Goal: Transaction & Acquisition: Purchase product/service

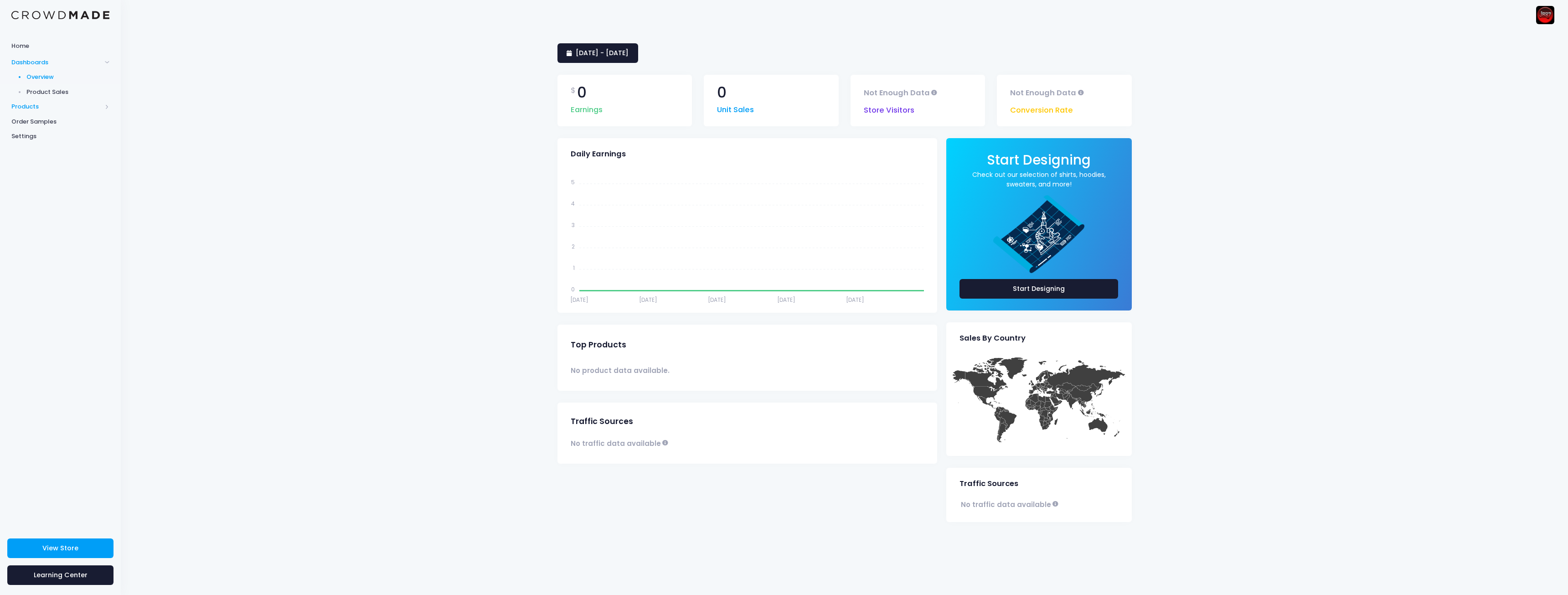
click at [37, 110] on span "Products" at bounding box center [57, 107] width 90 height 9
click at [24, 47] on span "Home" at bounding box center [60, 46] width 98 height 9
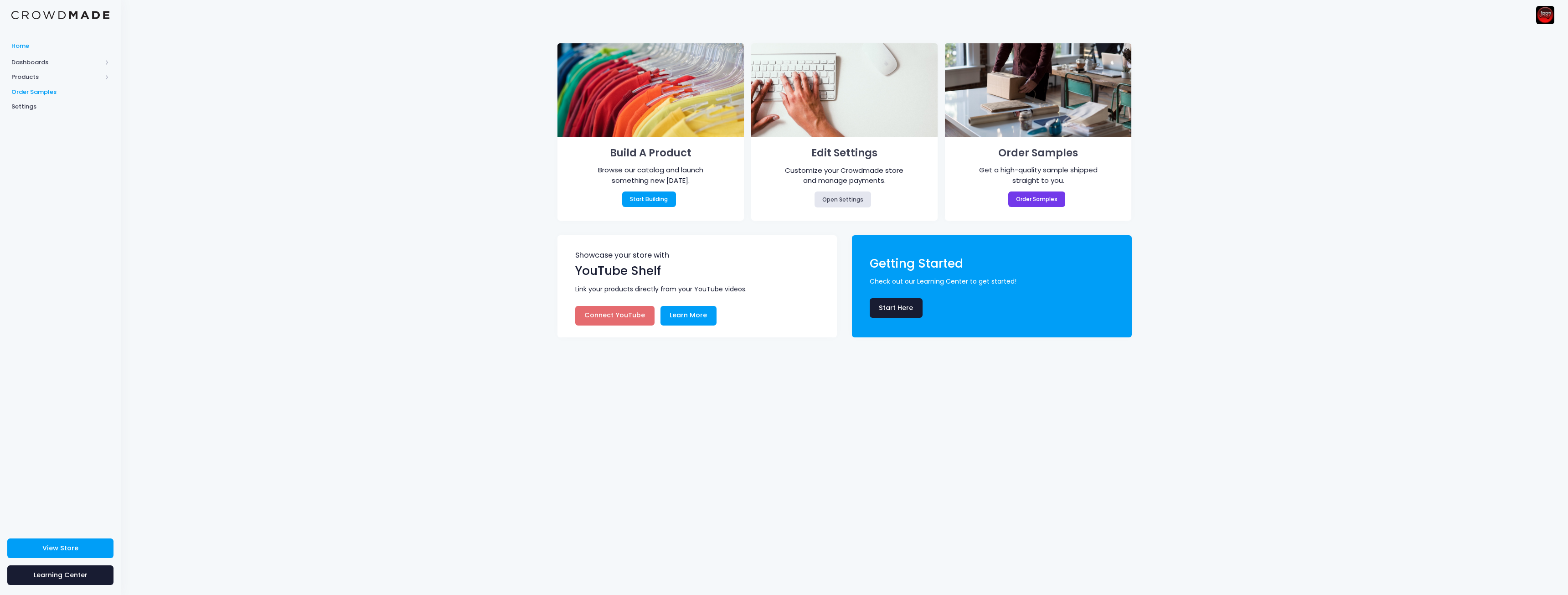
click at [37, 98] on link "Order Samples" at bounding box center [60, 92] width 121 height 15
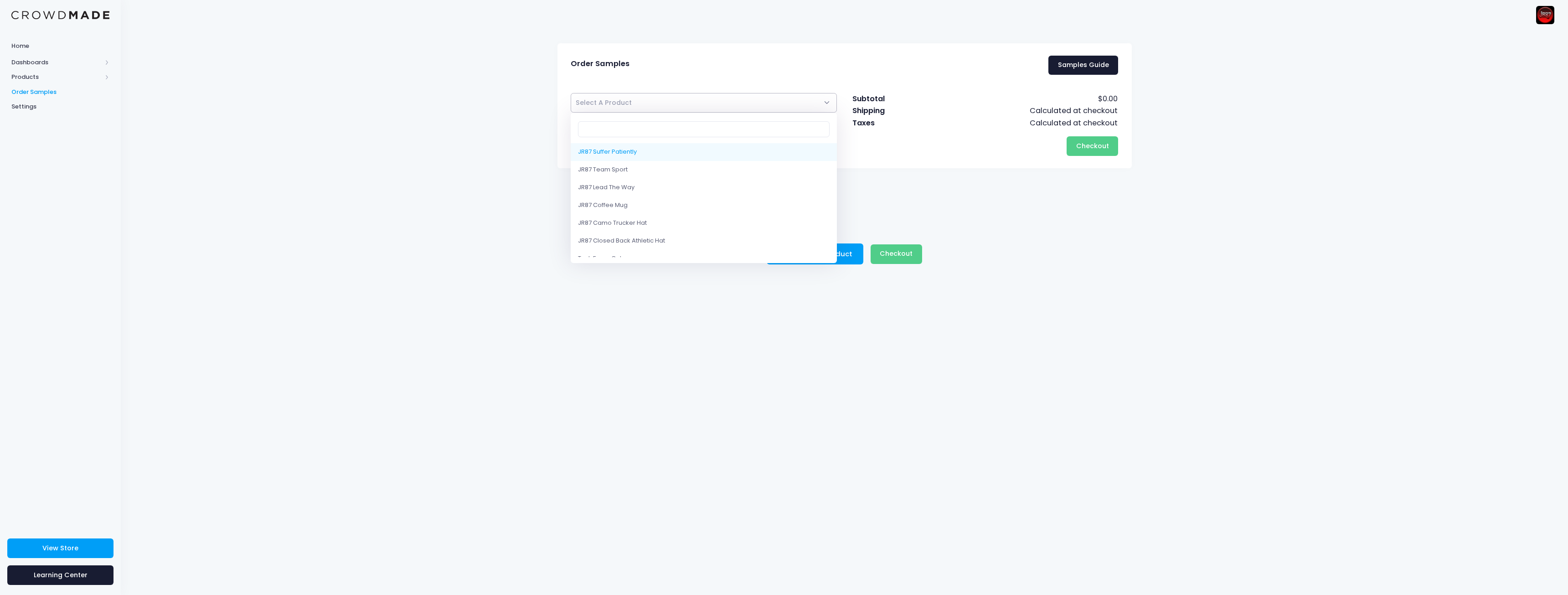
click at [712, 96] on span "Select A Product" at bounding box center [704, 103] width 267 height 19
select select "10207462818066"
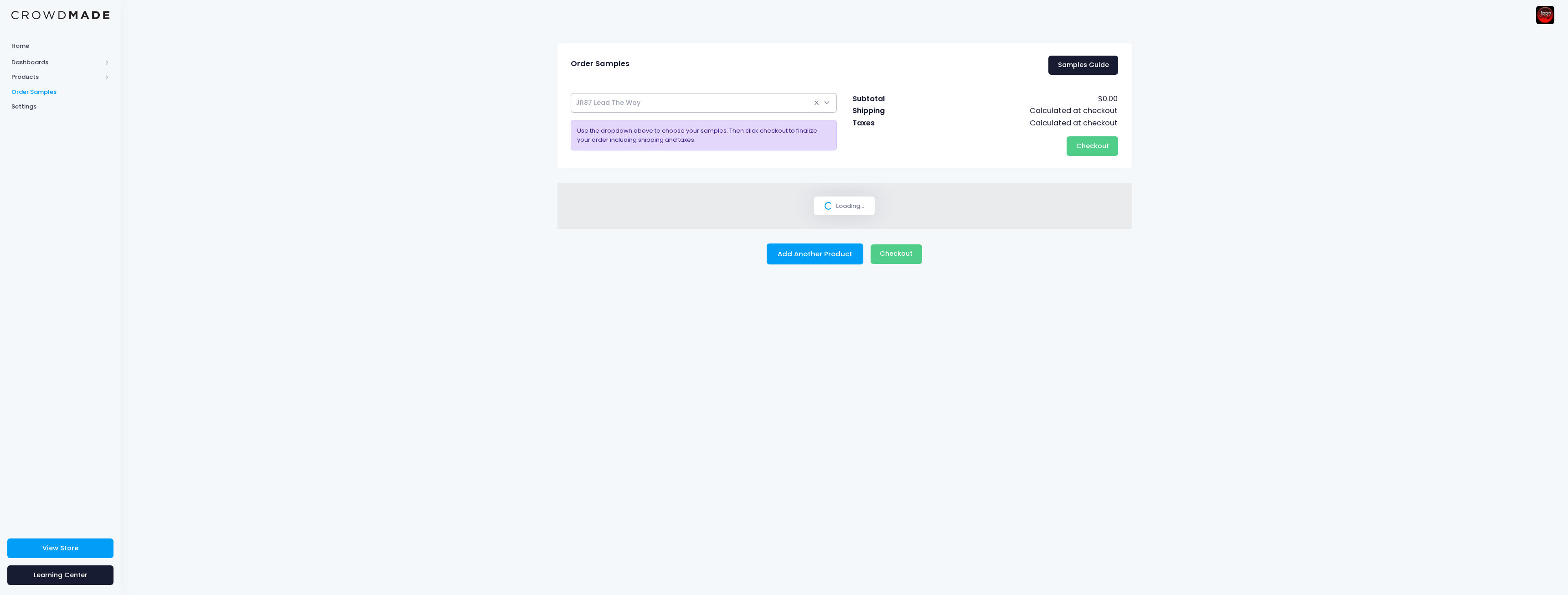
select select
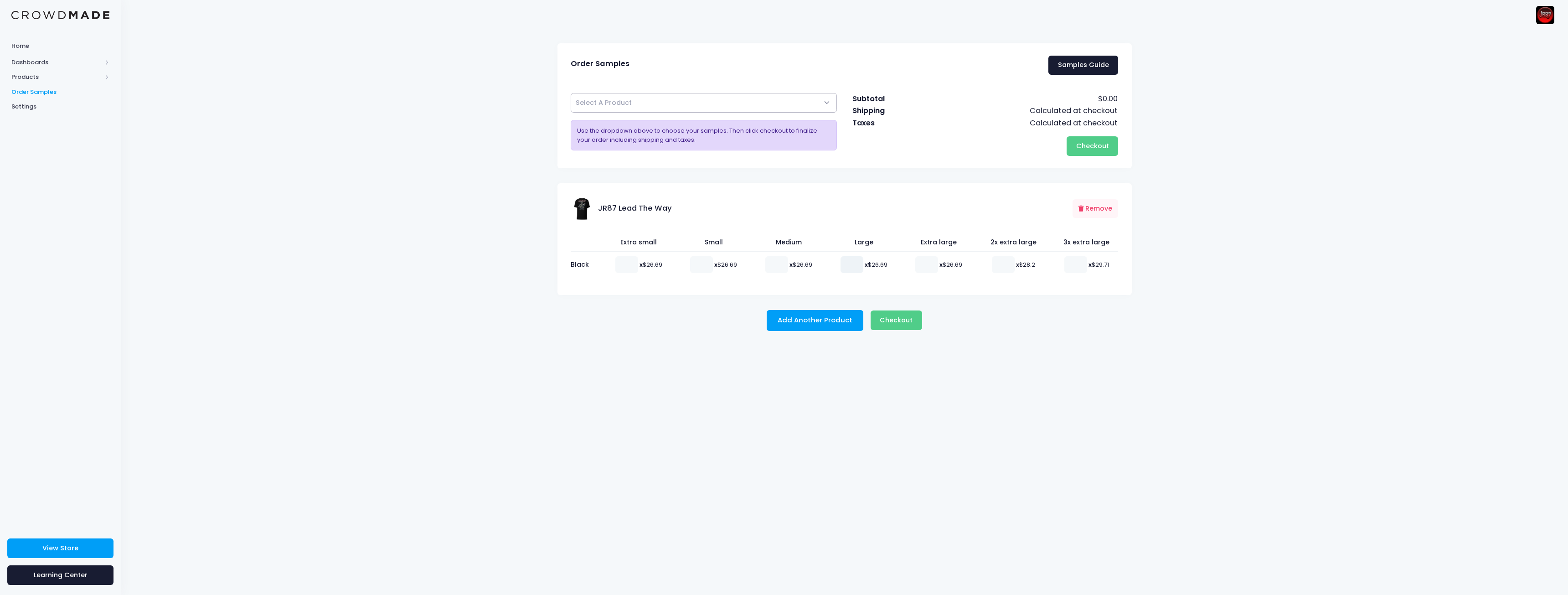
click at [852, 267] on input "number" at bounding box center [852, 264] width 23 height 16
click at [858, 266] on input "0" at bounding box center [852, 264] width 23 height 16
type input "1"
click at [857, 262] on input "1" at bounding box center [852, 264] width 23 height 16
click at [903, 321] on span "Checkout" at bounding box center [896, 320] width 33 height 9
